Goal: Feedback & Contribution: Leave review/rating

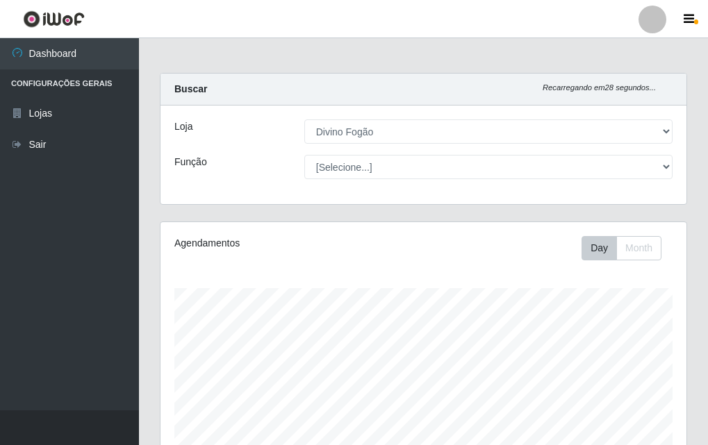
select select "499"
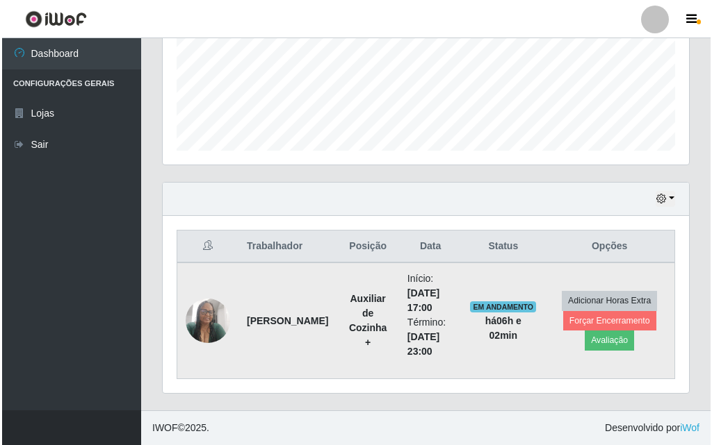
scroll to position [288, 526]
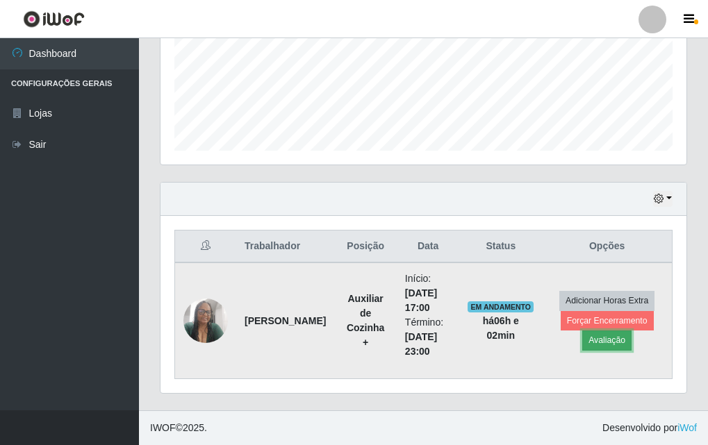
click at [611, 336] on button "Avaliação" at bounding box center [606, 340] width 49 height 19
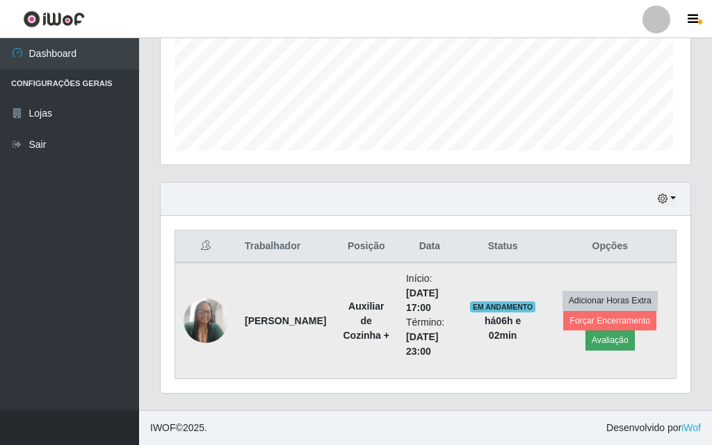
scroll to position [288, 519]
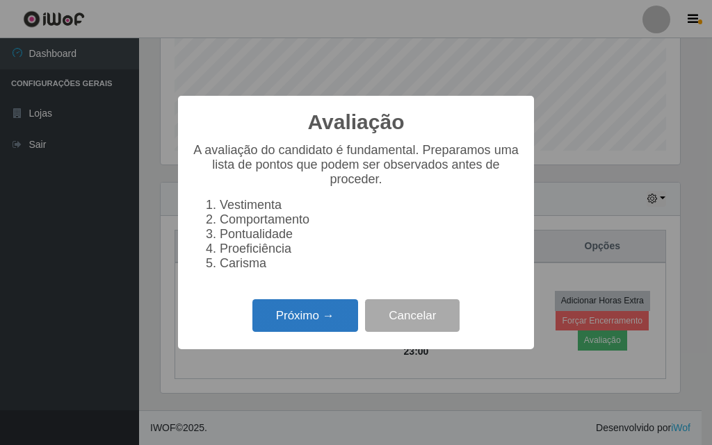
click at [353, 318] on button "Próximo →" at bounding box center [305, 316] width 106 height 33
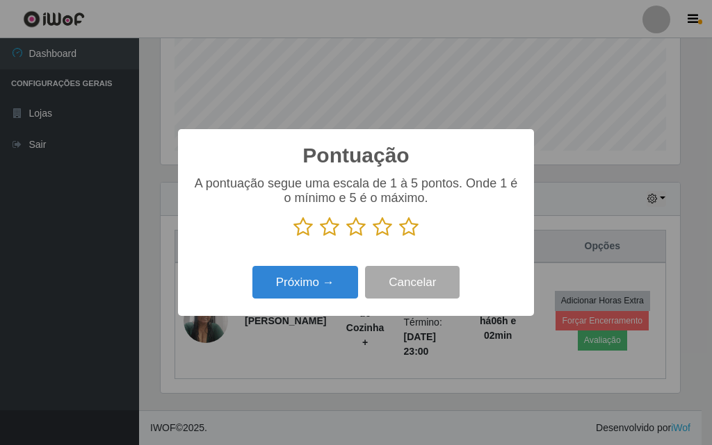
scroll to position [694716, 694486]
click at [402, 232] on icon at bounding box center [408, 227] width 19 height 21
click at [399, 238] on input "radio" at bounding box center [399, 238] width 0 height 0
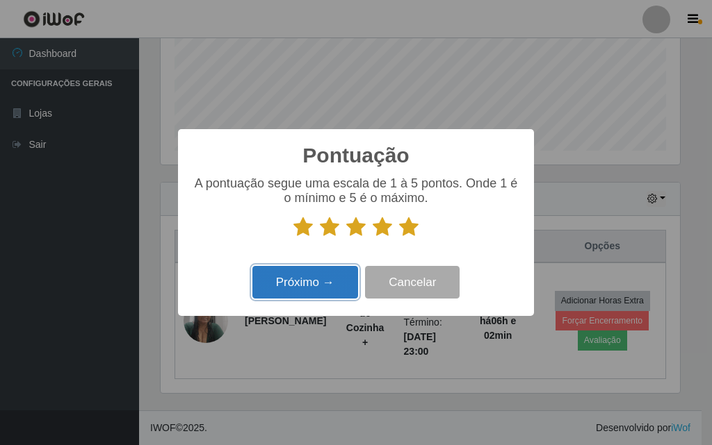
click at [348, 289] on button "Próximo →" at bounding box center [305, 282] width 106 height 33
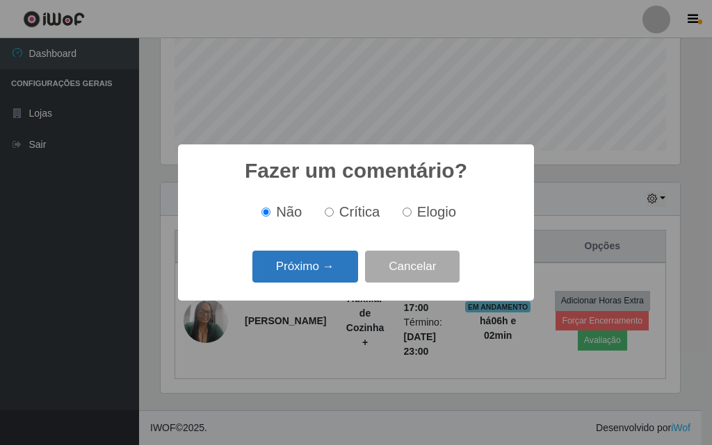
click at [317, 269] on button "Próximo →" at bounding box center [305, 267] width 106 height 33
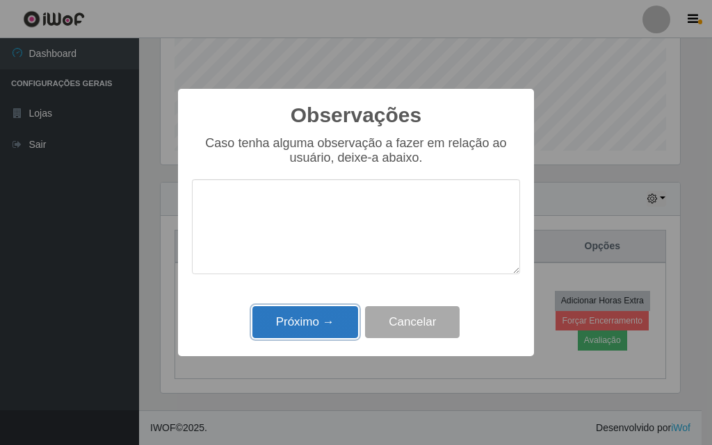
click at [300, 313] on button "Próximo →" at bounding box center [305, 322] width 106 height 33
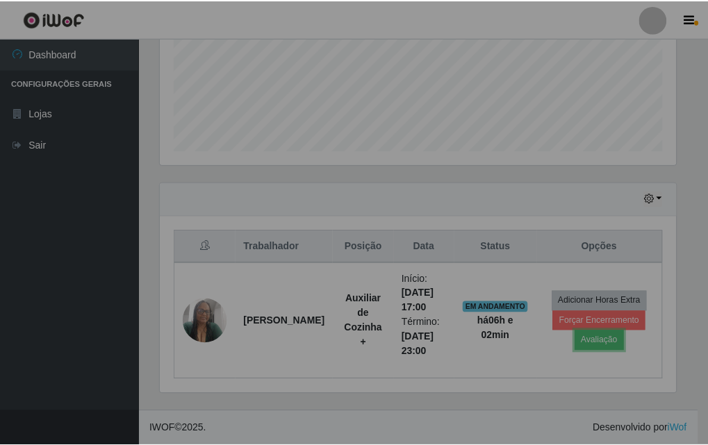
scroll to position [288, 526]
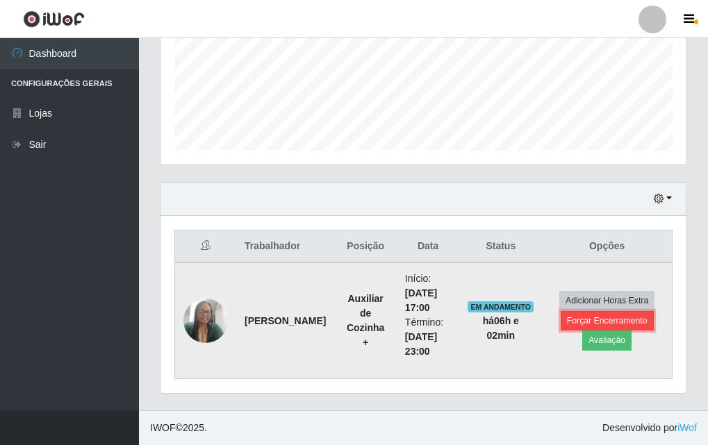
click at [604, 324] on button "Forçar Encerramento" at bounding box center [607, 320] width 93 height 19
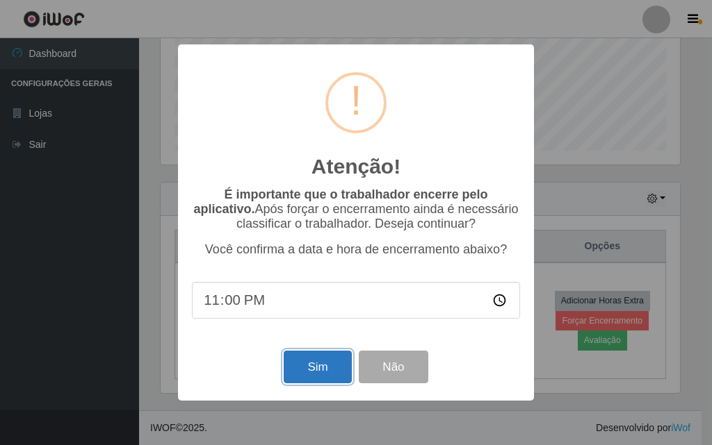
click at [332, 366] on button "Sim" at bounding box center [317, 367] width 67 height 33
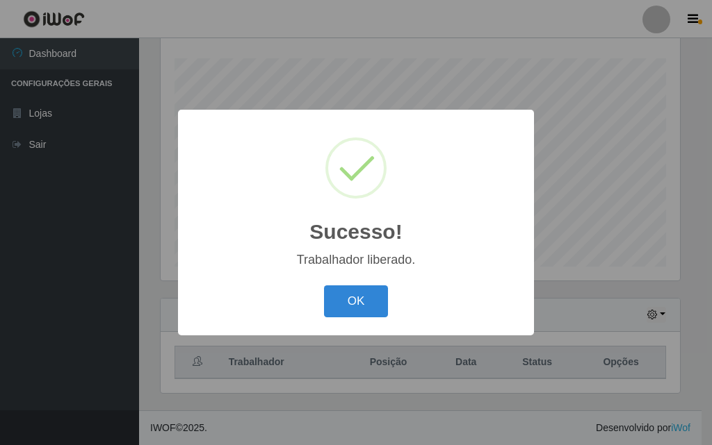
click at [448, 206] on div "Sucesso! ×" at bounding box center [356, 188] width 328 height 129
click at [457, 208] on div "Sucesso! ×" at bounding box center [356, 188] width 328 height 129
click at [462, 219] on div "Sucesso! ×" at bounding box center [356, 188] width 328 height 129
click at [663, 436] on div "Sucesso! × Trabalhador liberado. OK Cancel" at bounding box center [356, 222] width 712 height 445
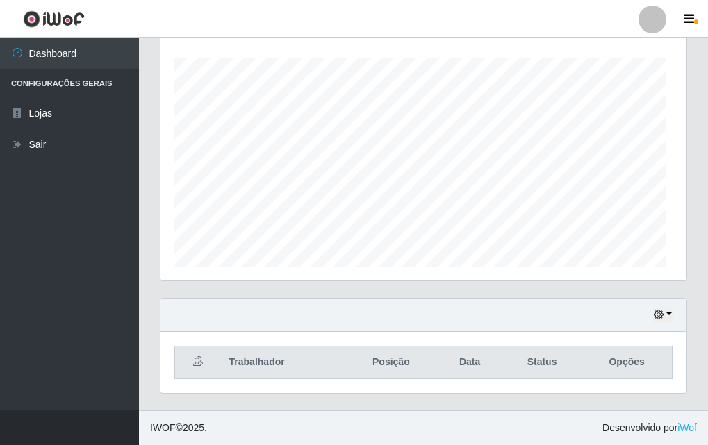
click at [662, 441] on footer "IWOF © 2025 . Desenvolvido por iWof" at bounding box center [423, 428] width 569 height 35
click at [657, 439] on footer "IWOF © 2025 . Desenvolvido por iWof" at bounding box center [423, 428] width 569 height 35
